Goal: Find specific page/section: Find specific page/section

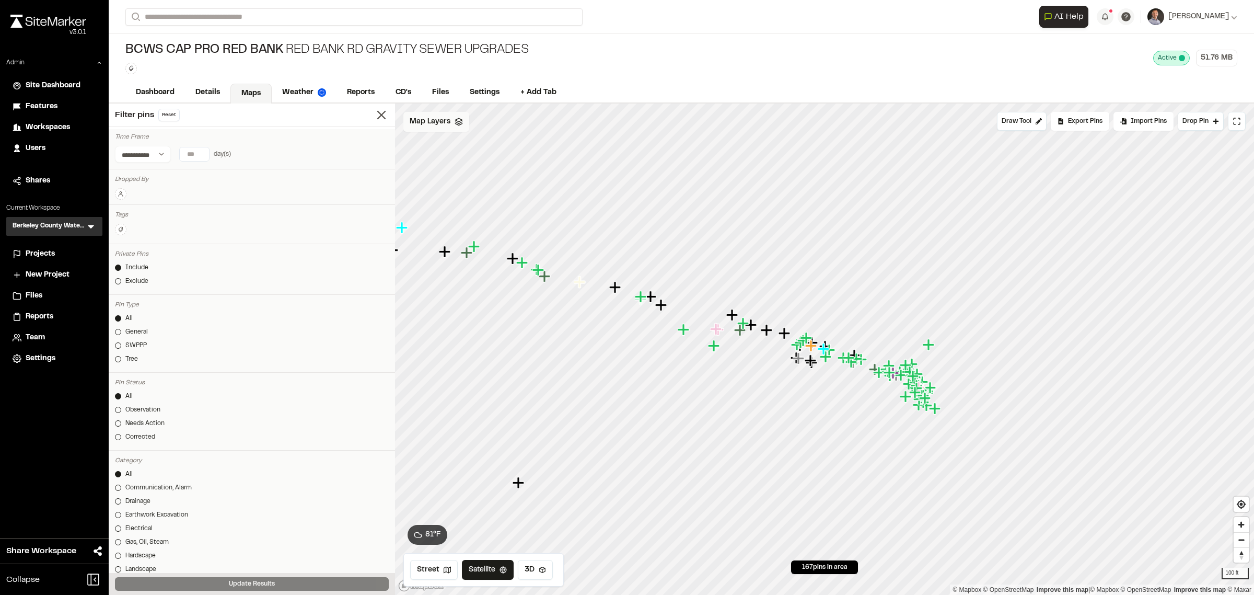
click at [437, 121] on span "Map Layers" at bounding box center [430, 121] width 41 height 11
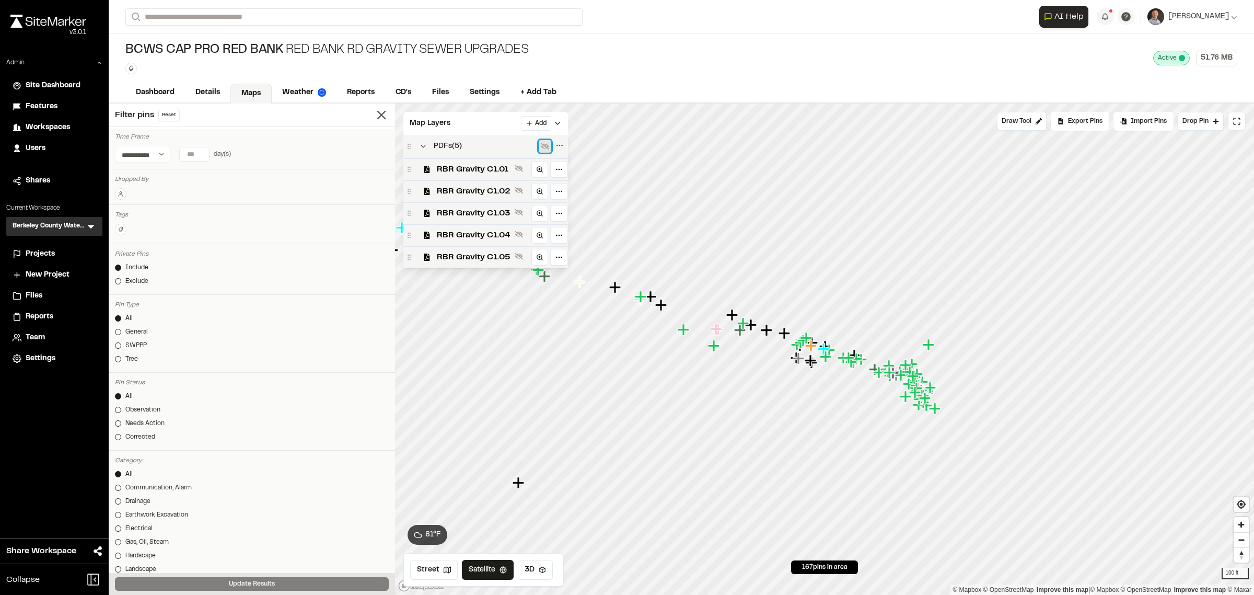
click at [544, 149] on icon at bounding box center [545, 146] width 8 height 8
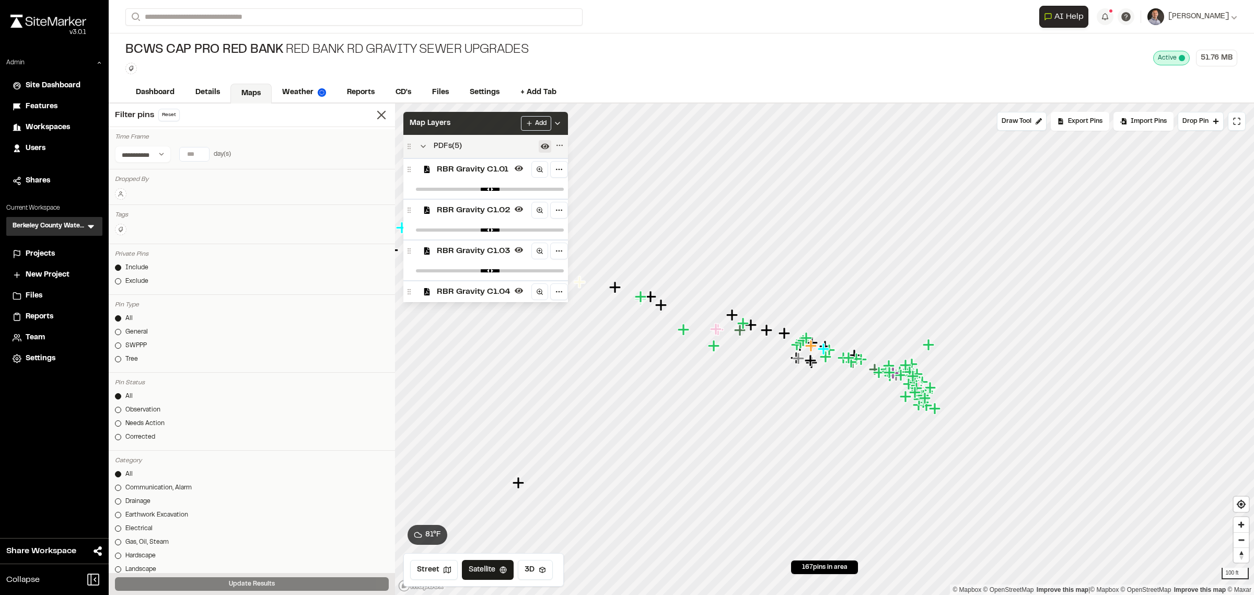
click at [495, 123] on div "Map Layers Add" at bounding box center [485, 123] width 165 height 23
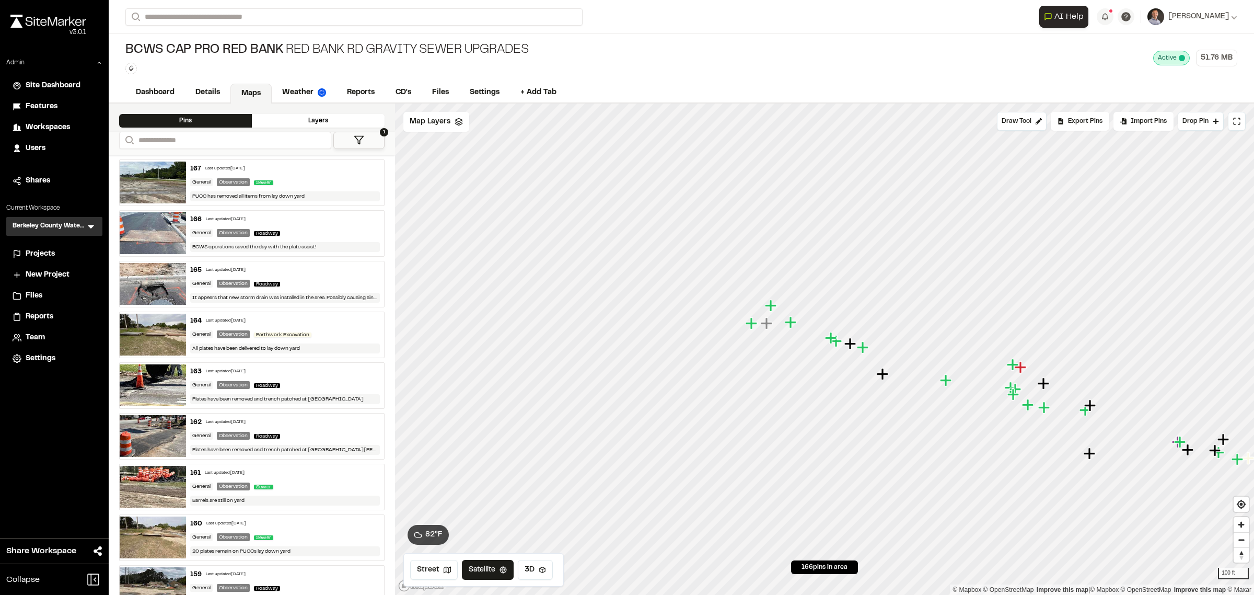
drag, startPoint x: 52, startPoint y: 252, endPoint x: 77, endPoint y: 254, distance: 24.6
click at [51, 252] on span "Projects" at bounding box center [40, 253] width 29 height 11
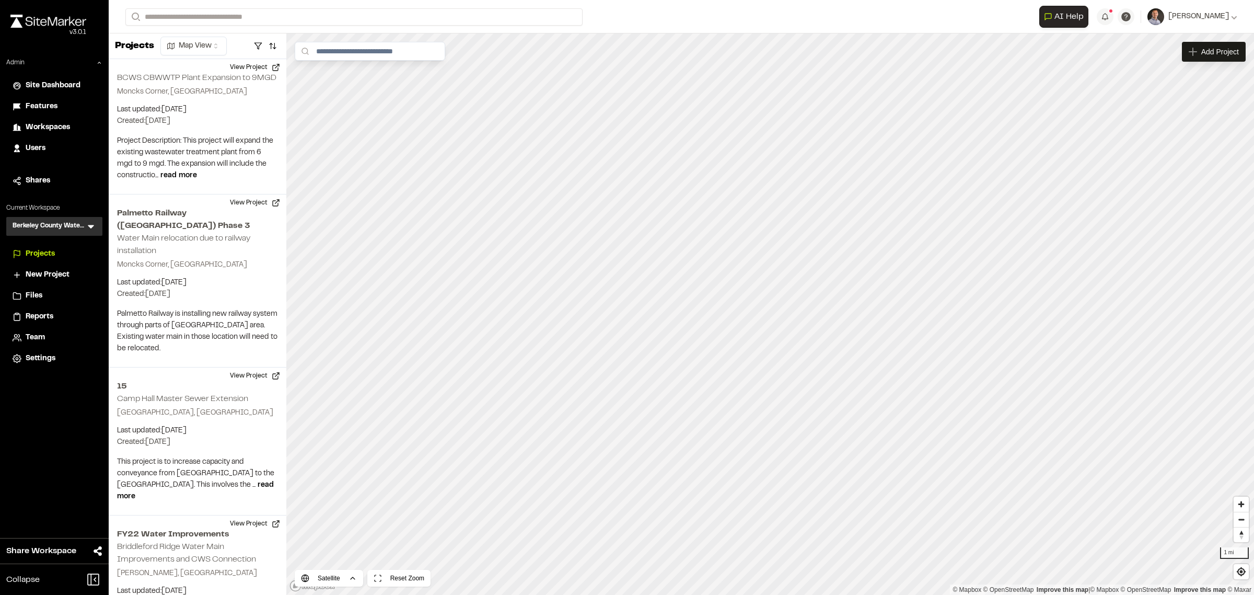
click at [87, 226] on icon at bounding box center [91, 226] width 10 height 10
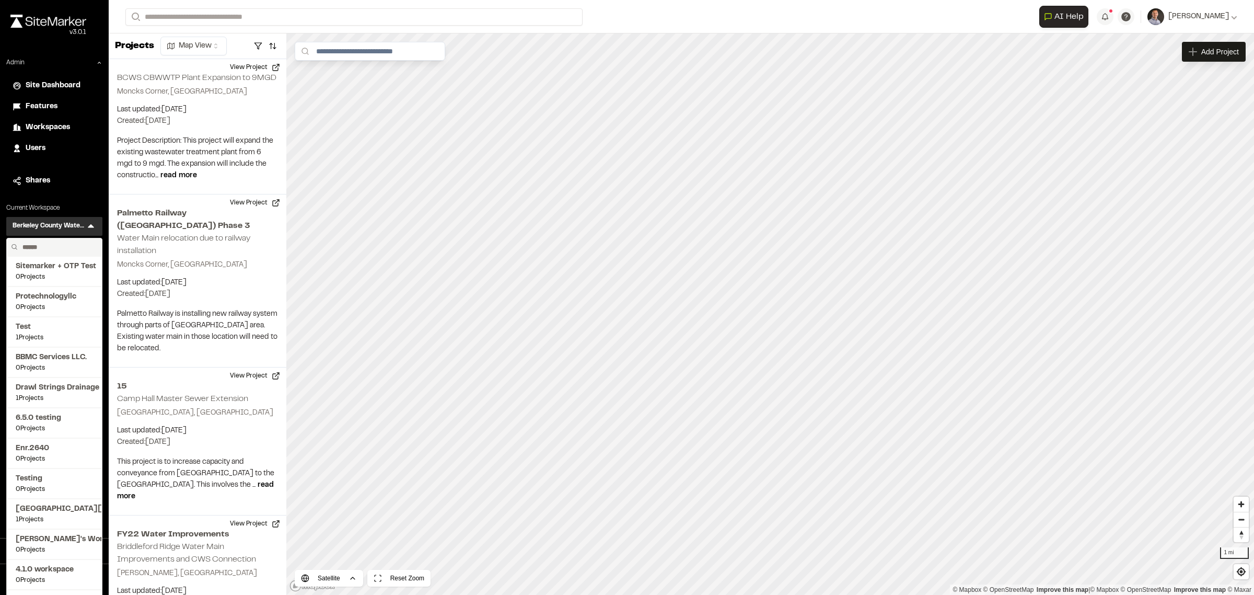
click at [76, 249] on input "text" at bounding box center [57, 247] width 79 height 18
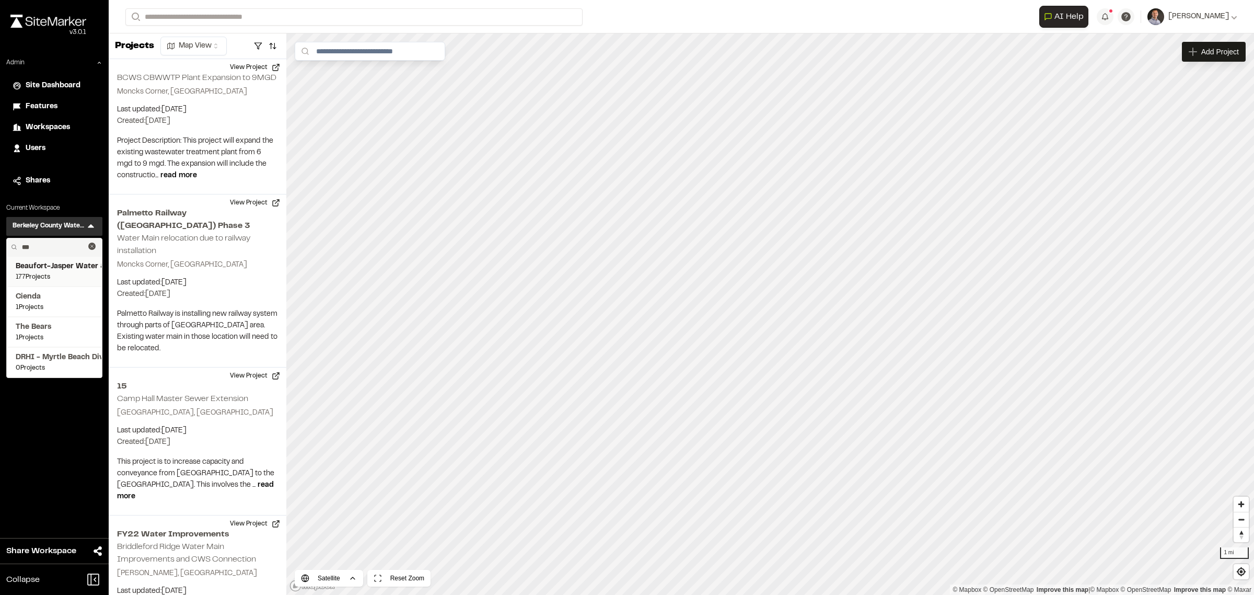
type input "***"
click at [64, 264] on span "Beaufort-Jasper Water & Sewer Authority" at bounding box center [54, 266] width 77 height 11
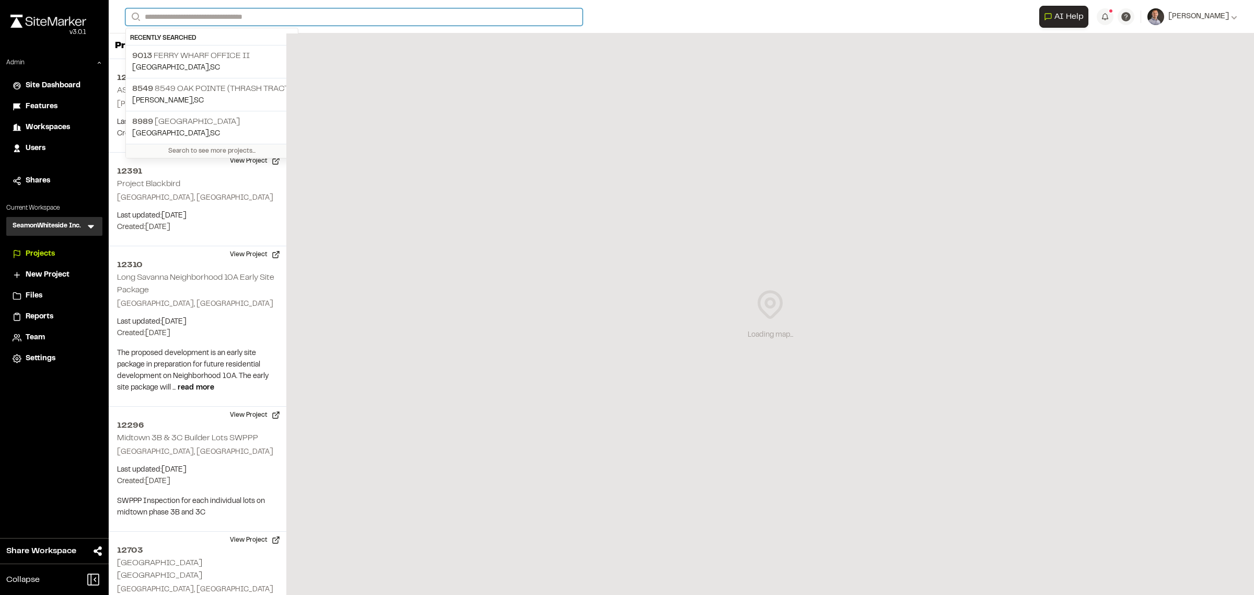
click at [241, 16] on input "Search" at bounding box center [353, 16] width 457 height 17
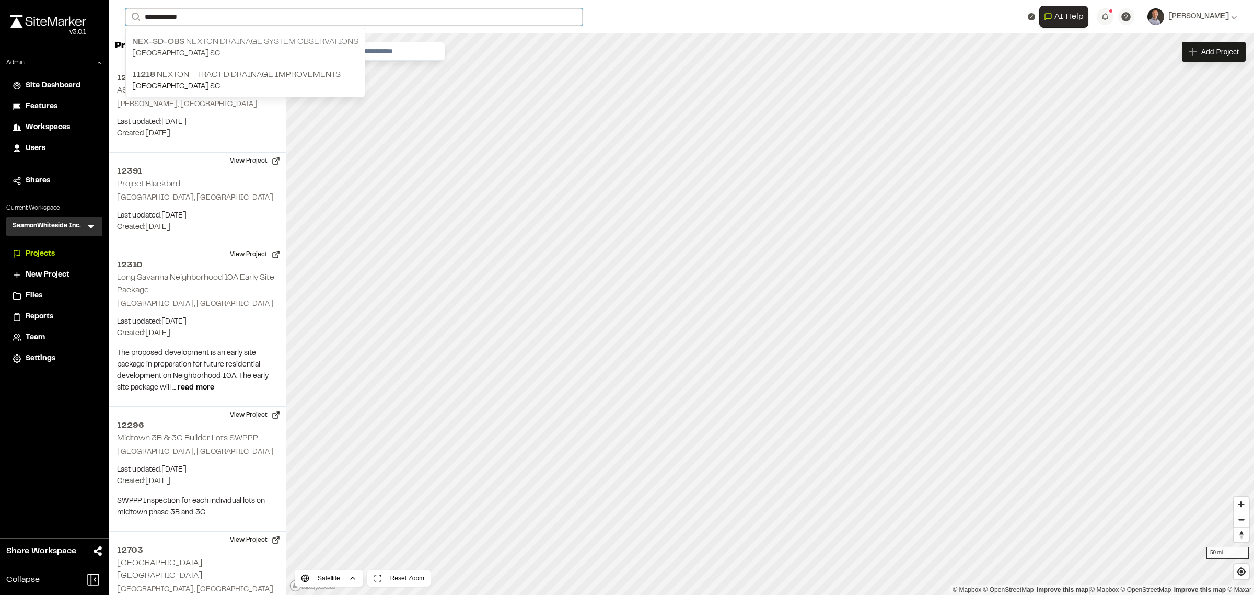
type input "**********"
drag, startPoint x: 251, startPoint y: 45, endPoint x: 209, endPoint y: 17, distance: 50.9
click at [209, 17] on input "**********" at bounding box center [353, 16] width 457 height 17
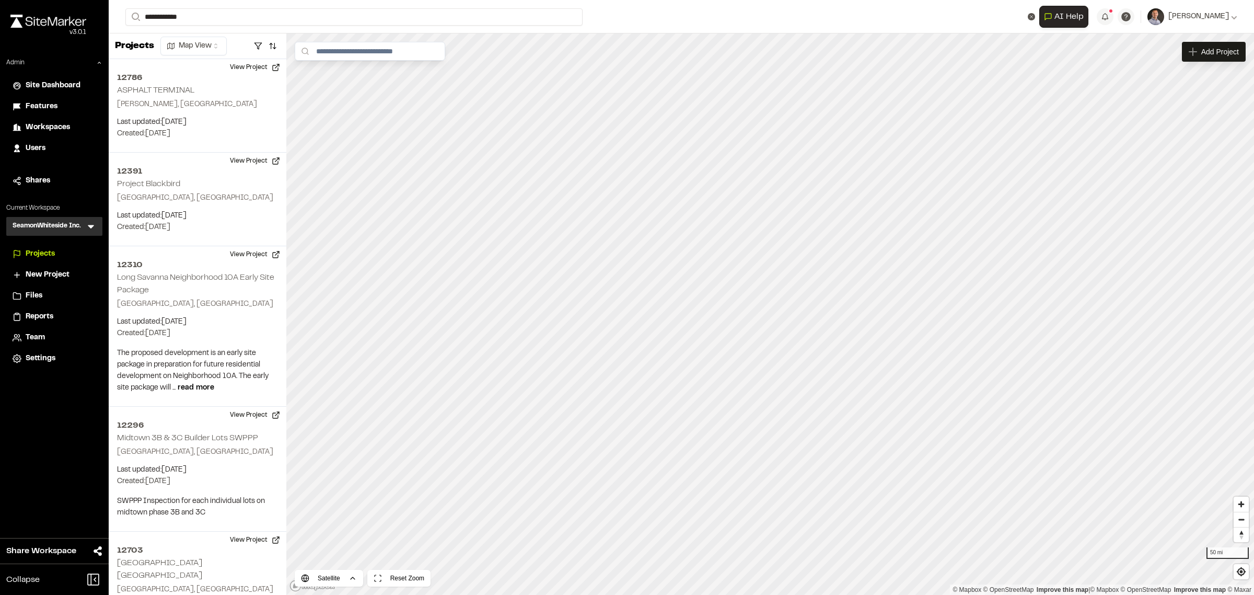
click at [231, 46] on p "Nex-SD-Obs Nexton Drainage System Observations" at bounding box center [245, 42] width 226 height 13
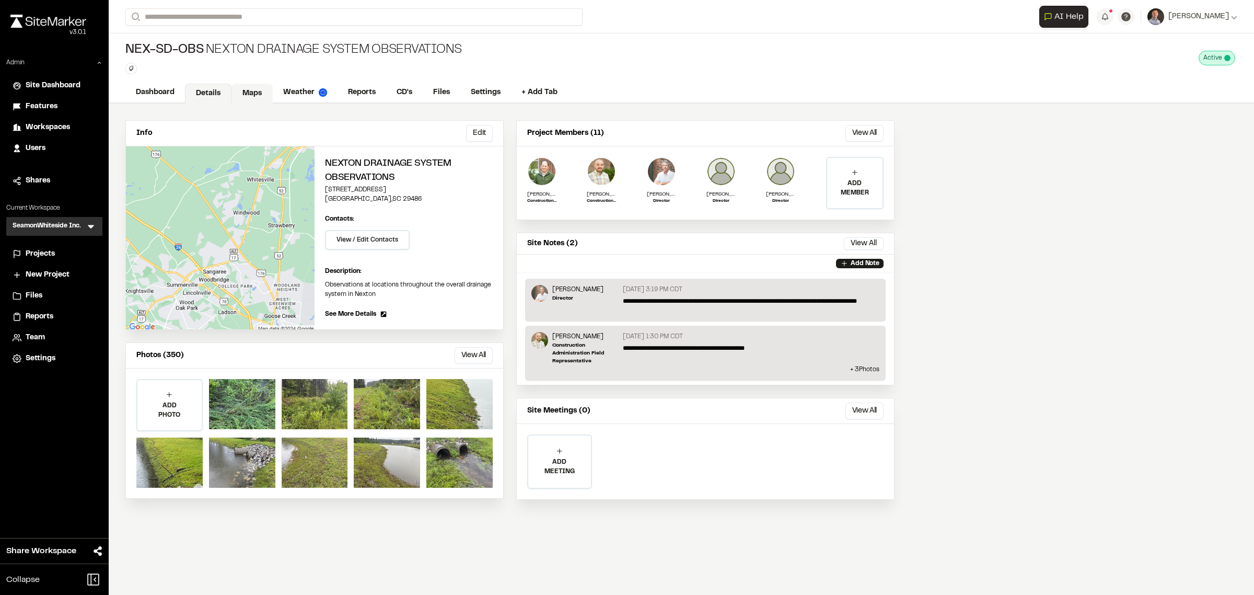
click at [258, 89] on link "Maps" at bounding box center [251, 94] width 41 height 20
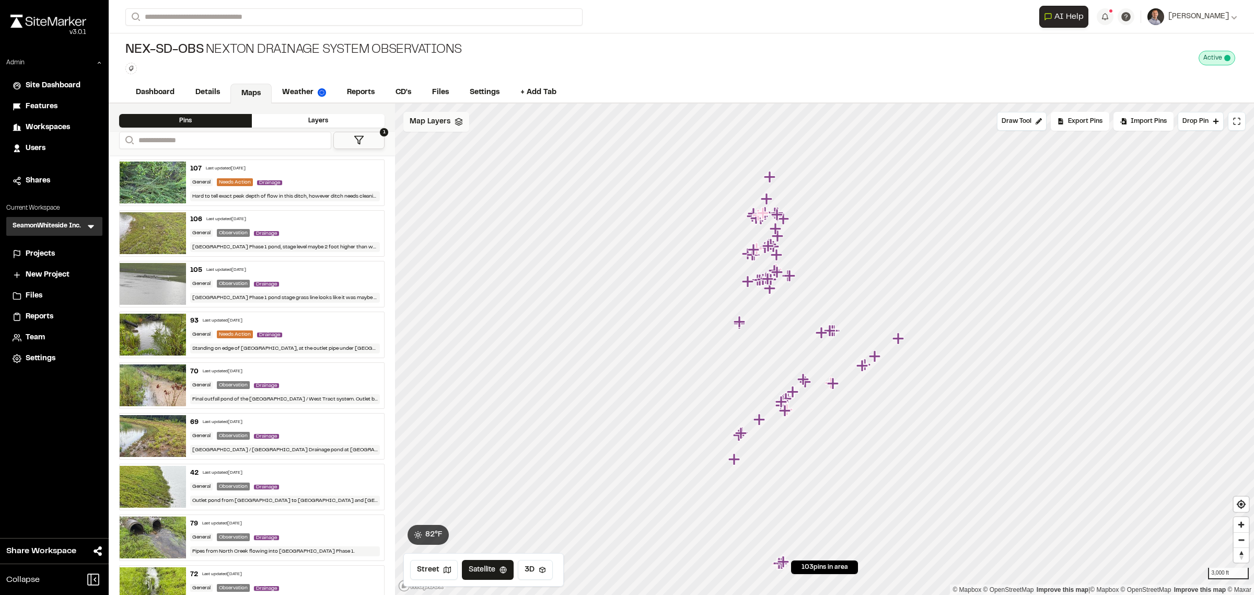
click at [439, 125] on span "Map Layers" at bounding box center [430, 121] width 41 height 11
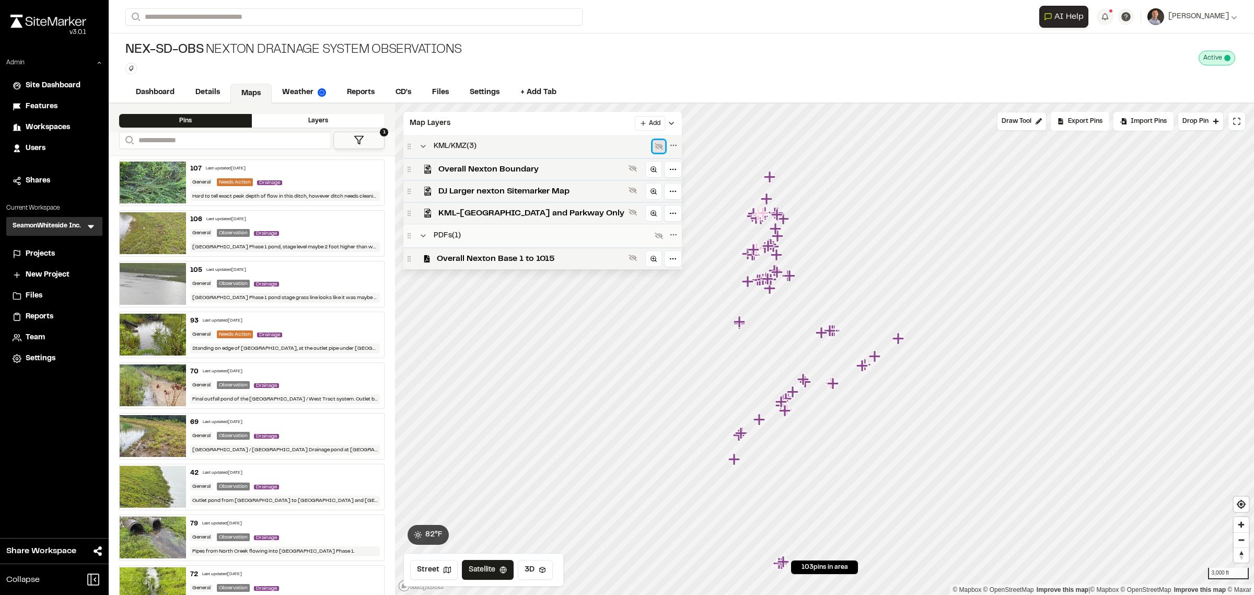
click at [655, 150] on icon at bounding box center [659, 146] width 8 height 8
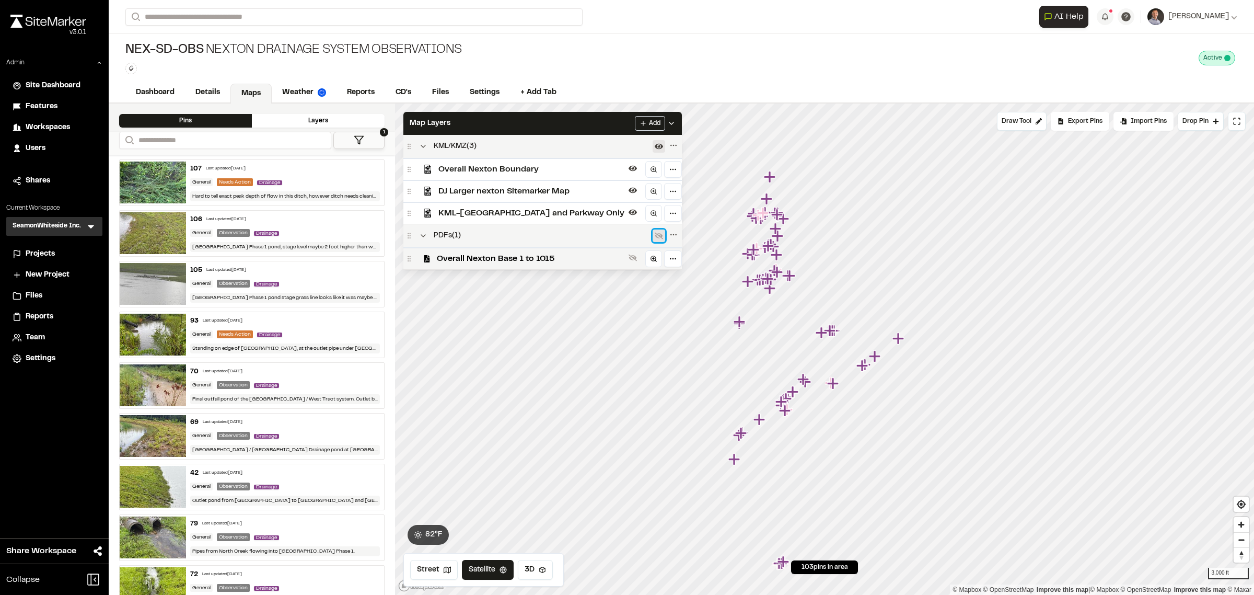
click at [655, 239] on icon at bounding box center [659, 235] width 8 height 8
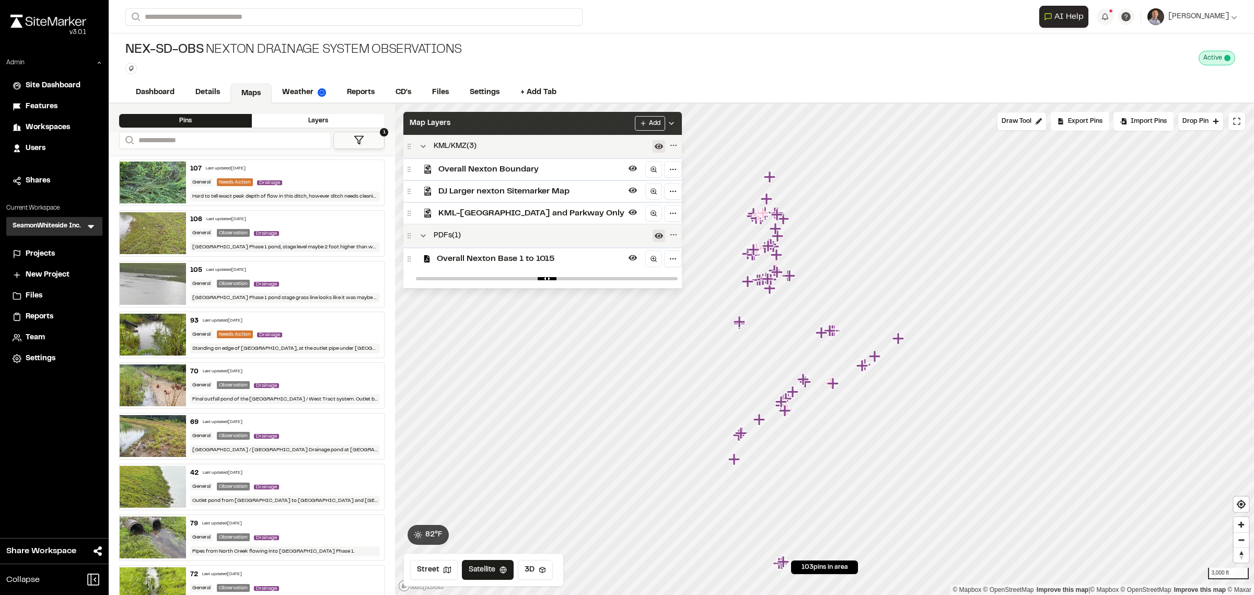
click at [549, 126] on div "Map Layers Add" at bounding box center [542, 123] width 279 height 23
